Goal: Information Seeking & Learning: Learn about a topic

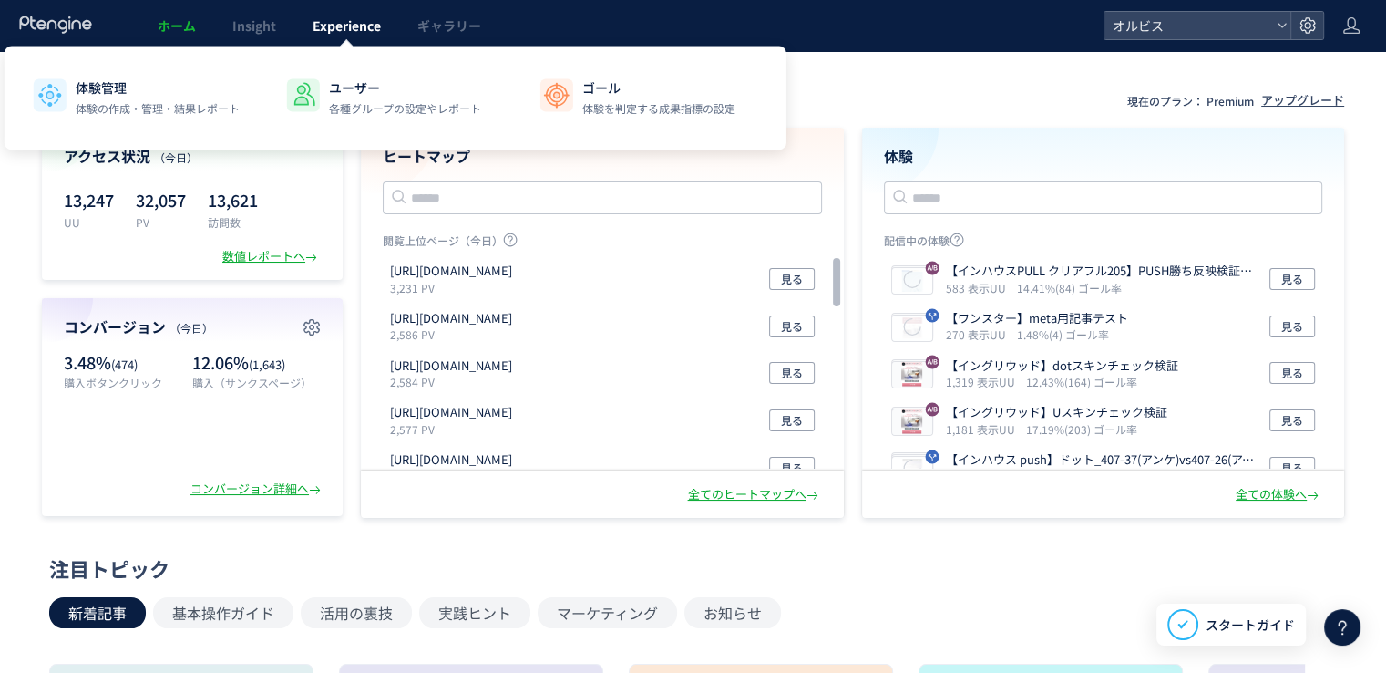
click at [353, 26] on span "Experience" at bounding box center [347, 25] width 68 height 18
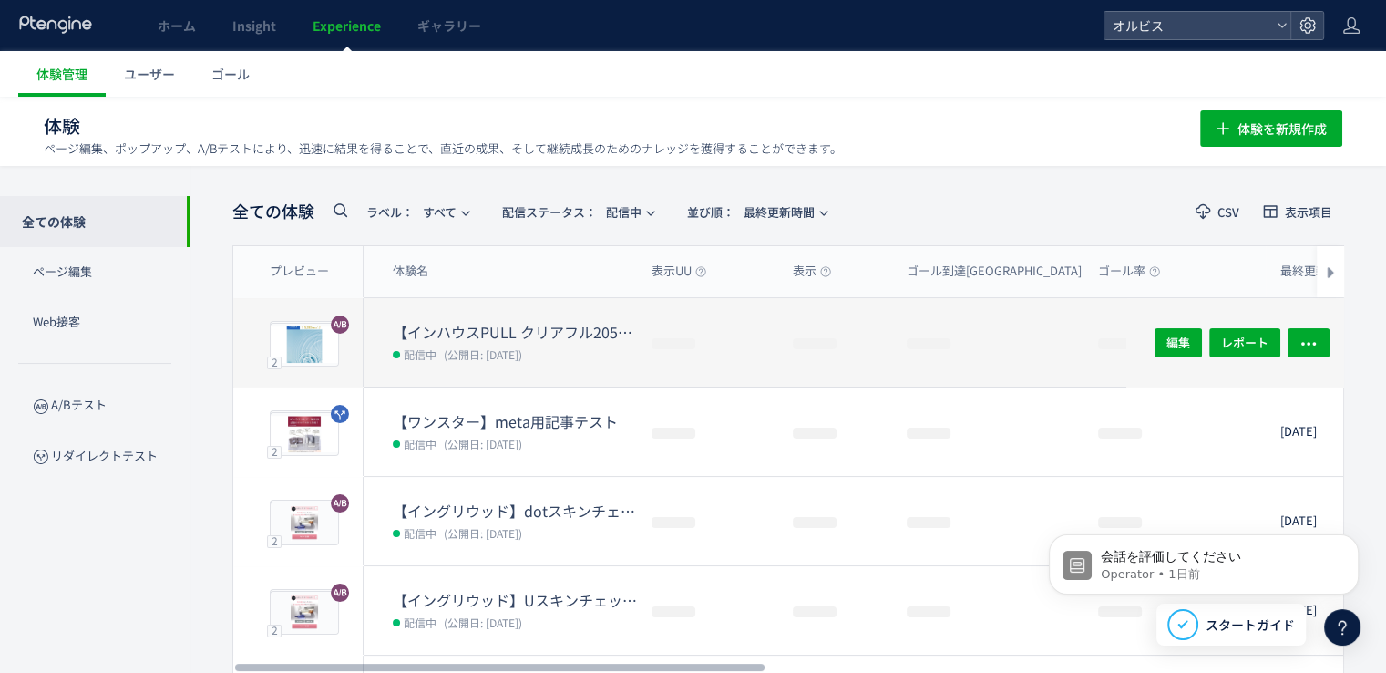
click at [533, 330] on dt "【インハウスPULL クリアフル205】PUSH勝ち反映検証①　FV動画＋FV下ブロック追加＋CV" at bounding box center [515, 332] width 244 height 21
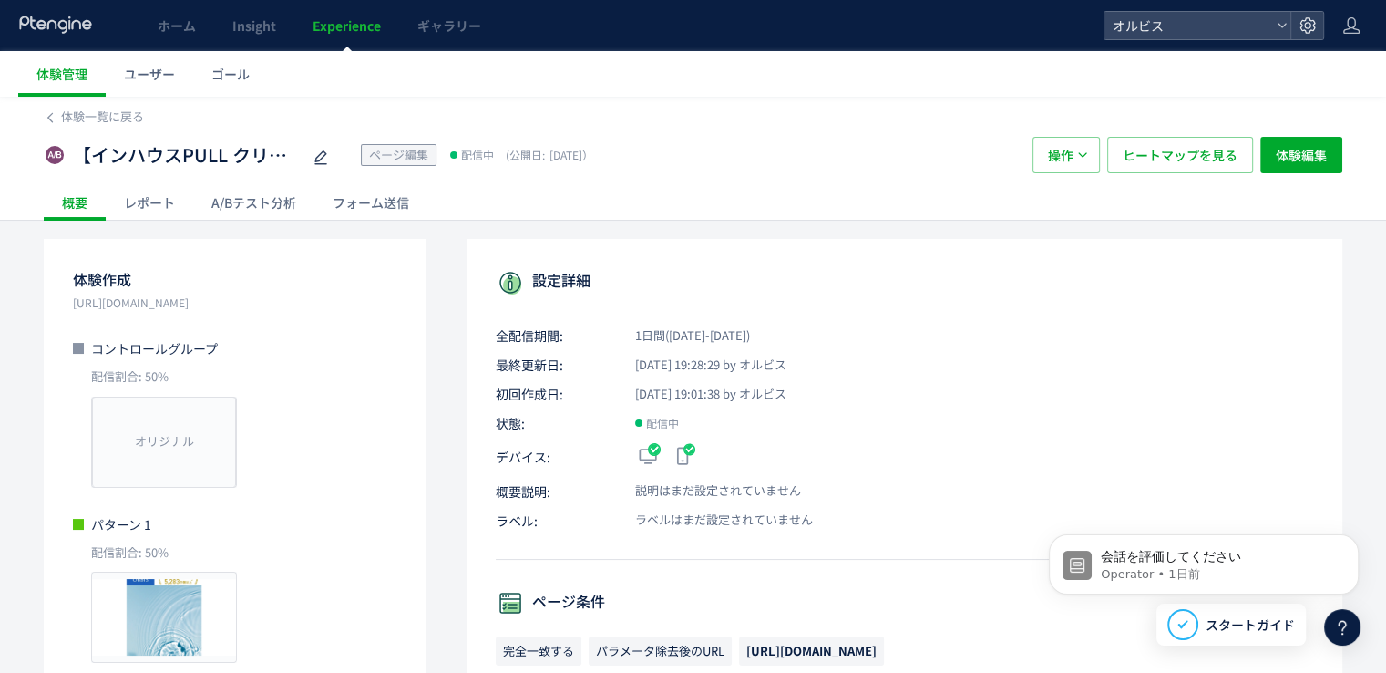
click at [95, 126] on div "【インハウスPULL クリアフル205】PUSH勝ち反映検証①　FV動画＋FV下ブロック追加＋CV ページ編集 配信中 (公開日: [DATE]） 操作 ヒー…" at bounding box center [693, 155] width 1299 height 58
click at [95, 121] on span "体験一覧に戻る" at bounding box center [102, 116] width 83 height 17
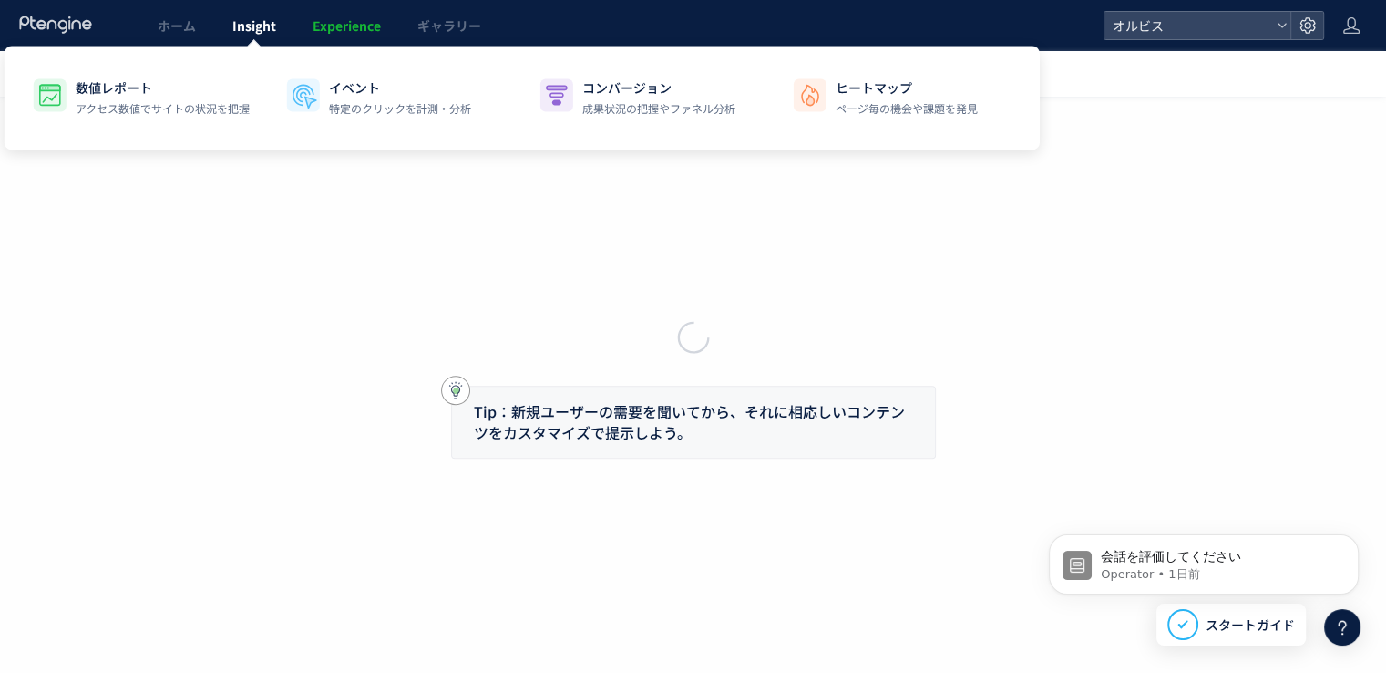
click at [234, 30] on span "Insight" at bounding box center [254, 25] width 44 height 18
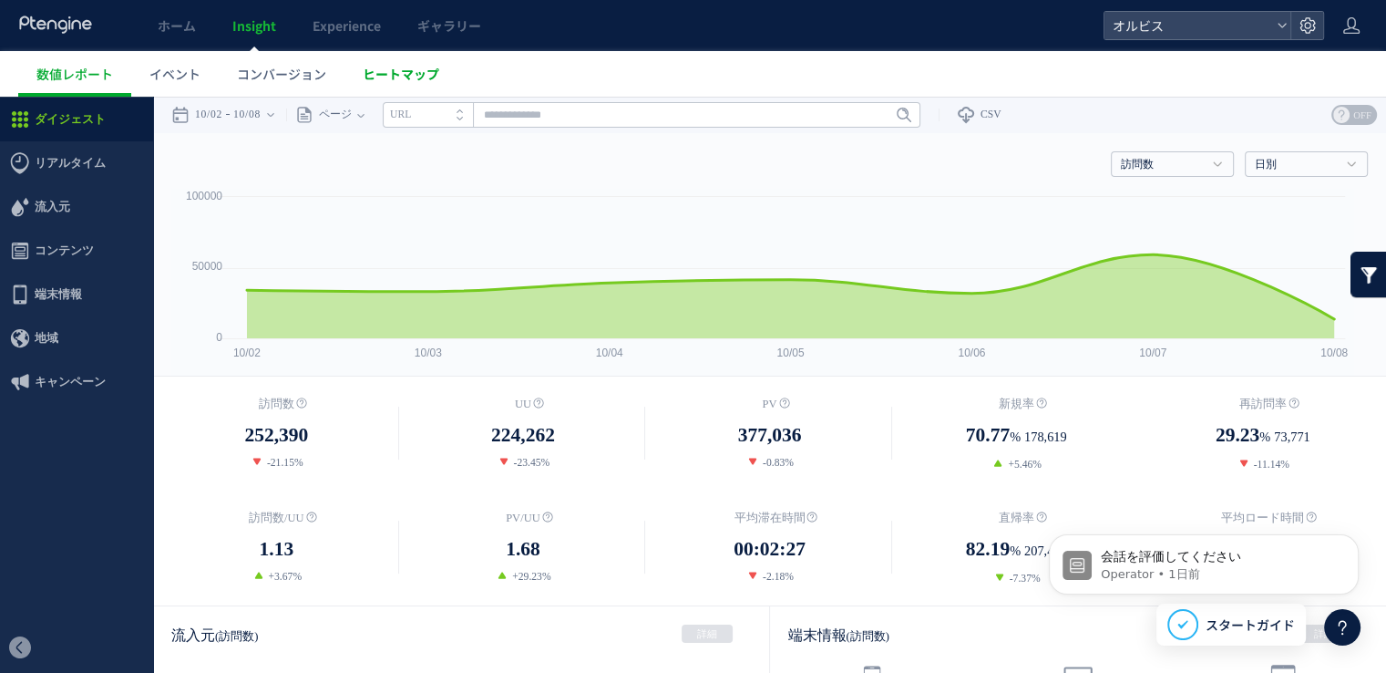
click at [427, 77] on span "ヒートマップ" at bounding box center [401, 74] width 77 height 18
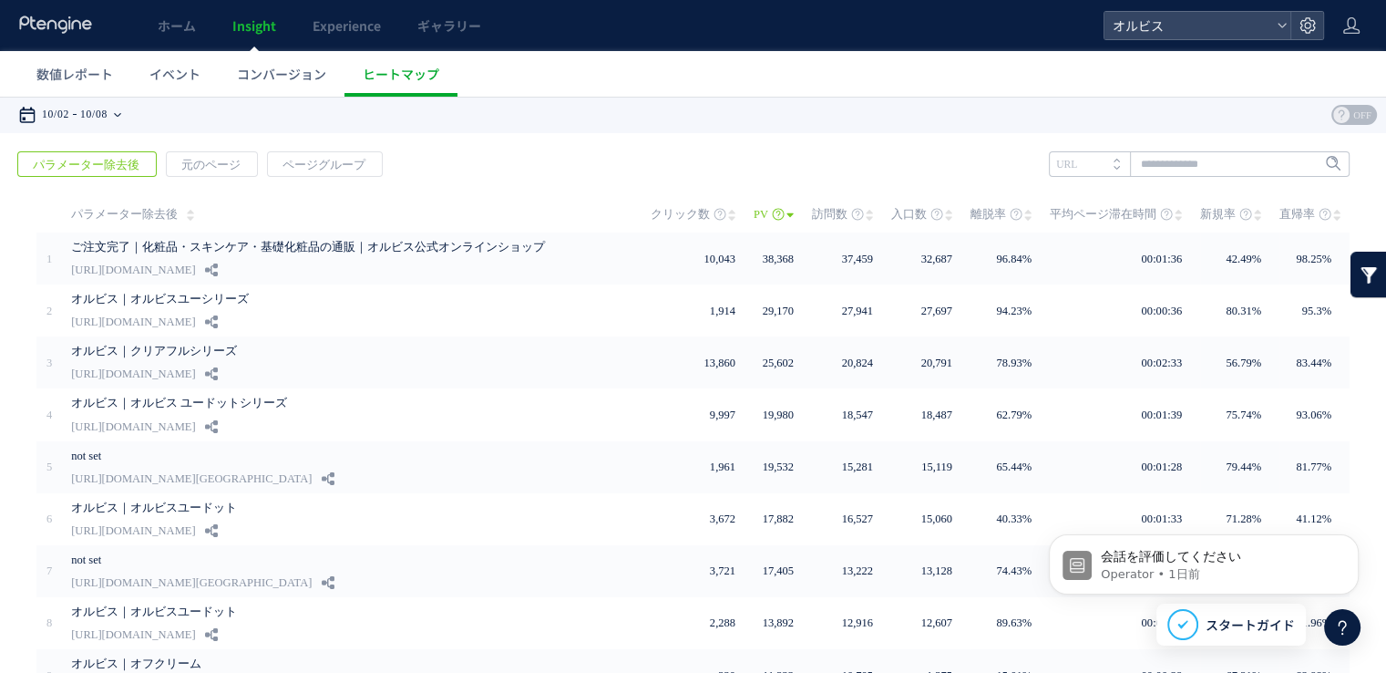
click at [121, 125] on icon at bounding box center [117, 115] width 7 height 36
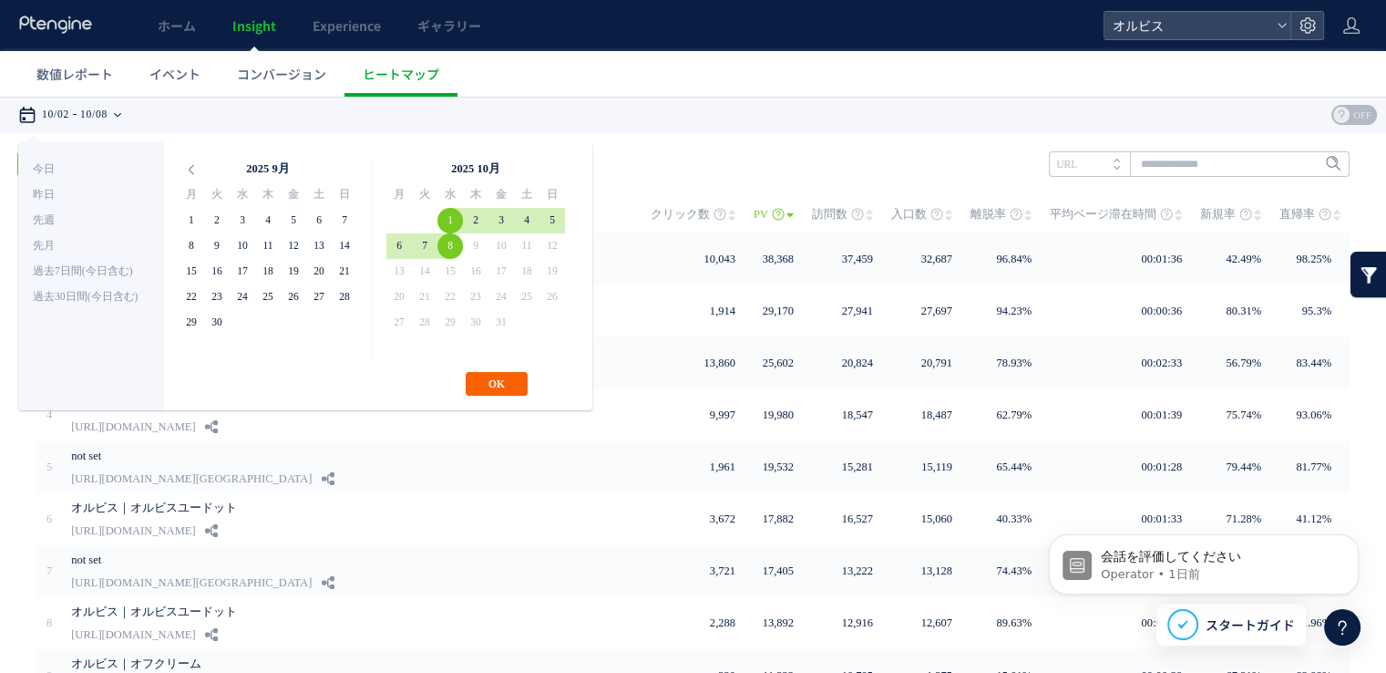
click at [501, 376] on button "OK" at bounding box center [497, 384] width 62 height 24
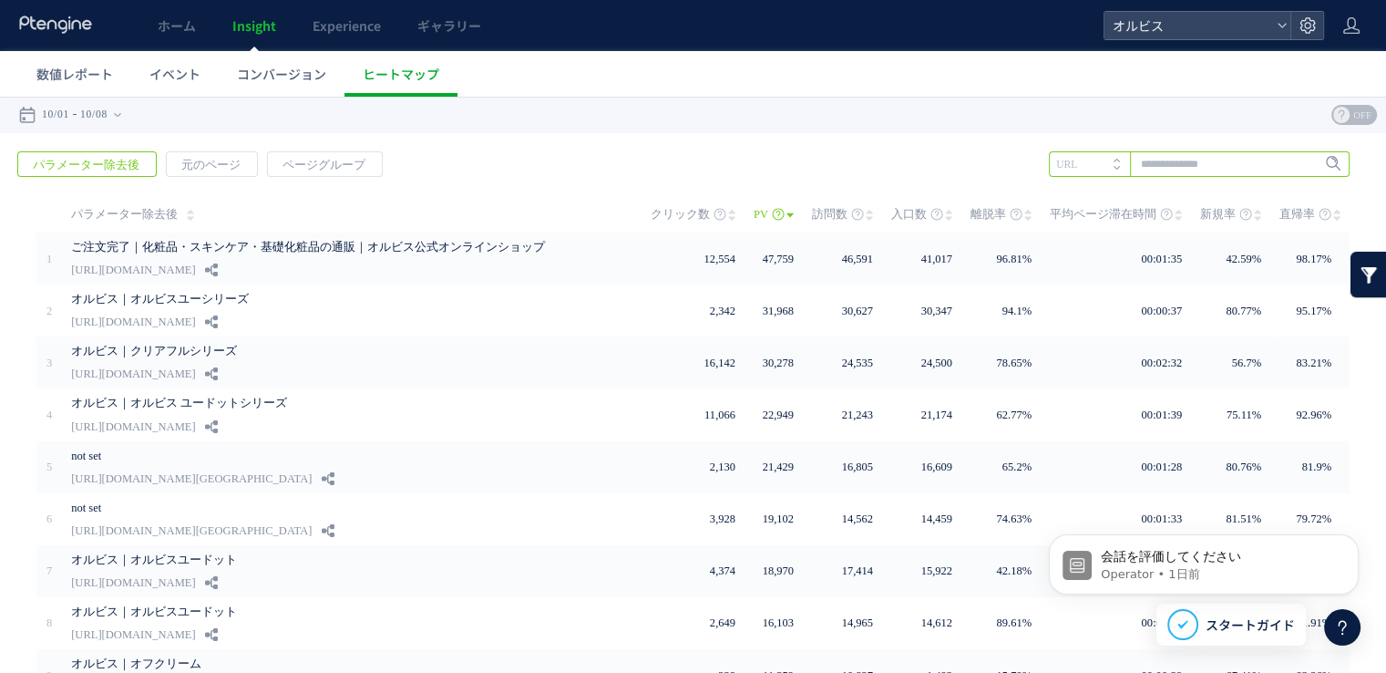
click at [1193, 169] on input "text" at bounding box center [1199, 164] width 301 height 26
type input "*****"
